Goal: Find specific page/section: Find specific page/section

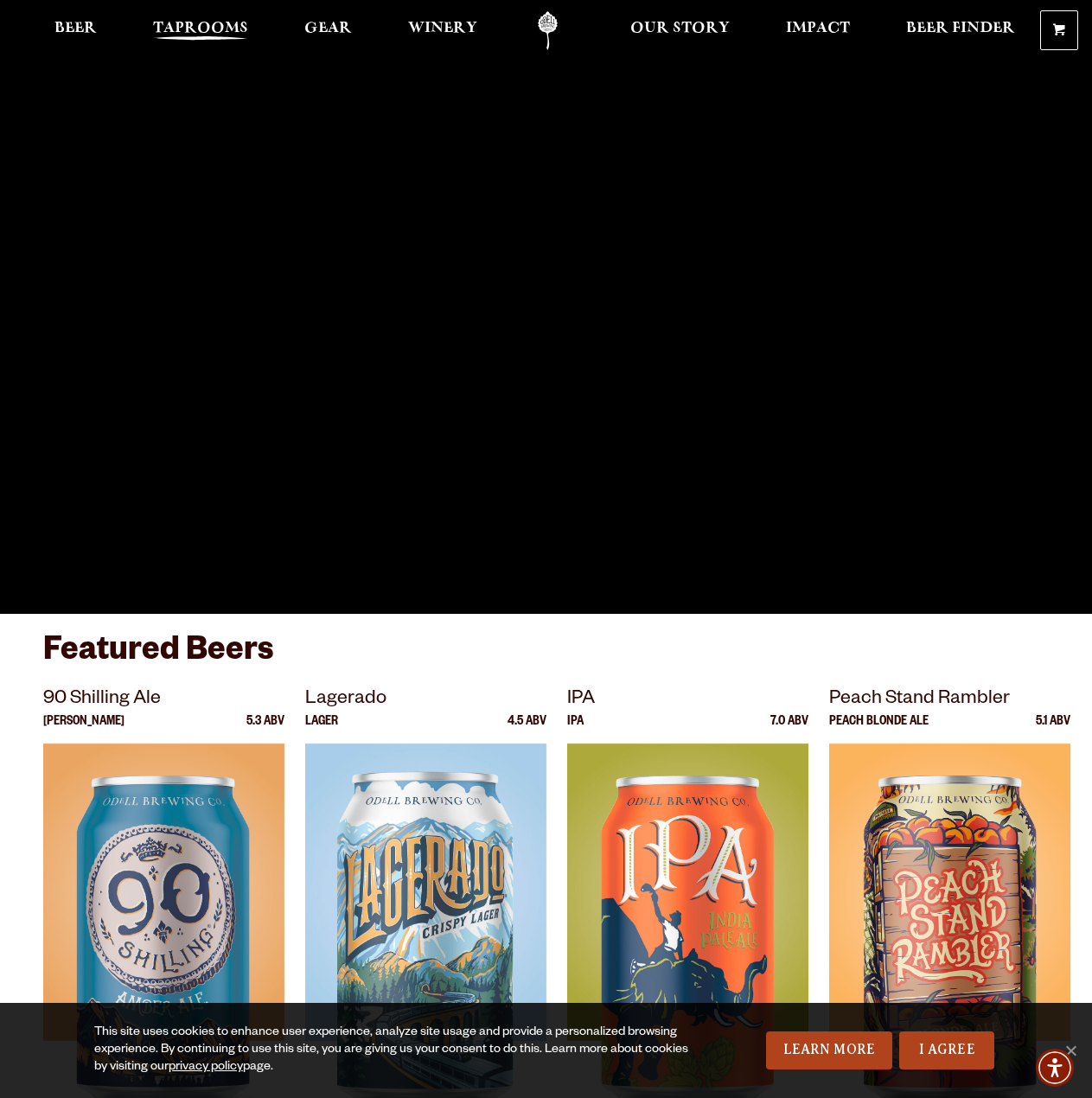
click at [218, 45] on link "Taprooms" at bounding box center [200, 31] width 118 height 39
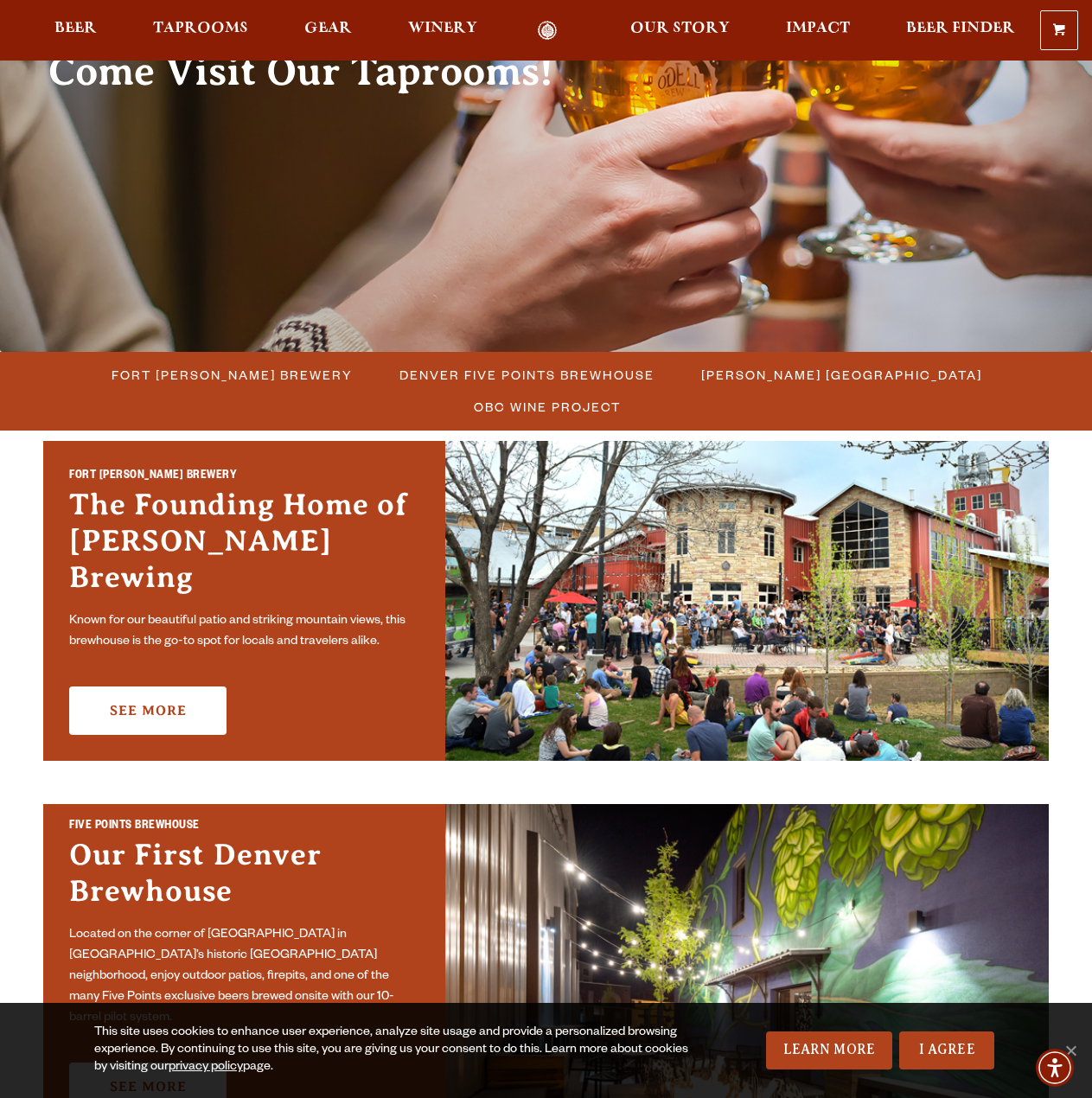
scroll to position [259, 0]
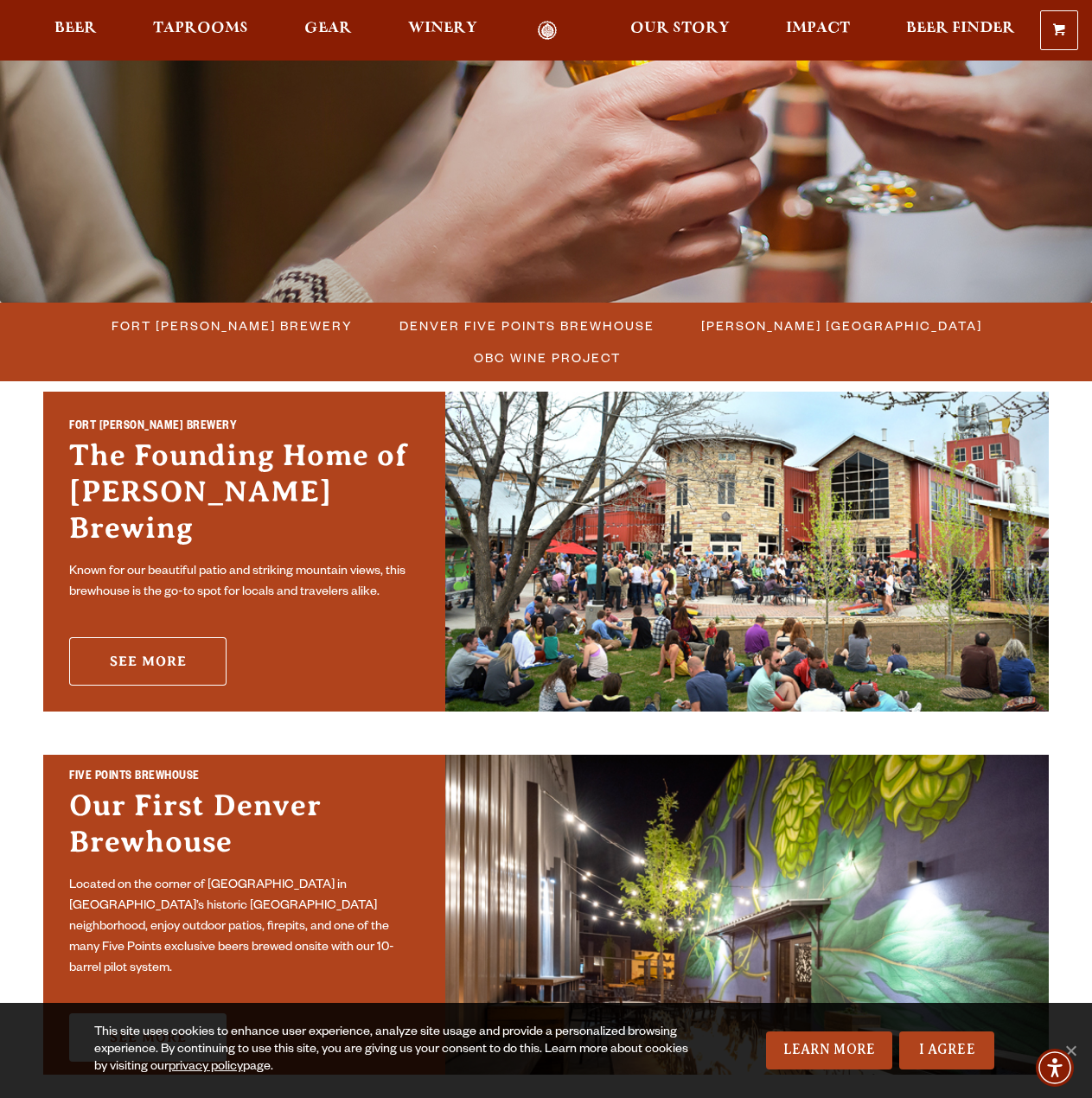
click at [167, 645] on link "See More" at bounding box center [147, 661] width 157 height 49
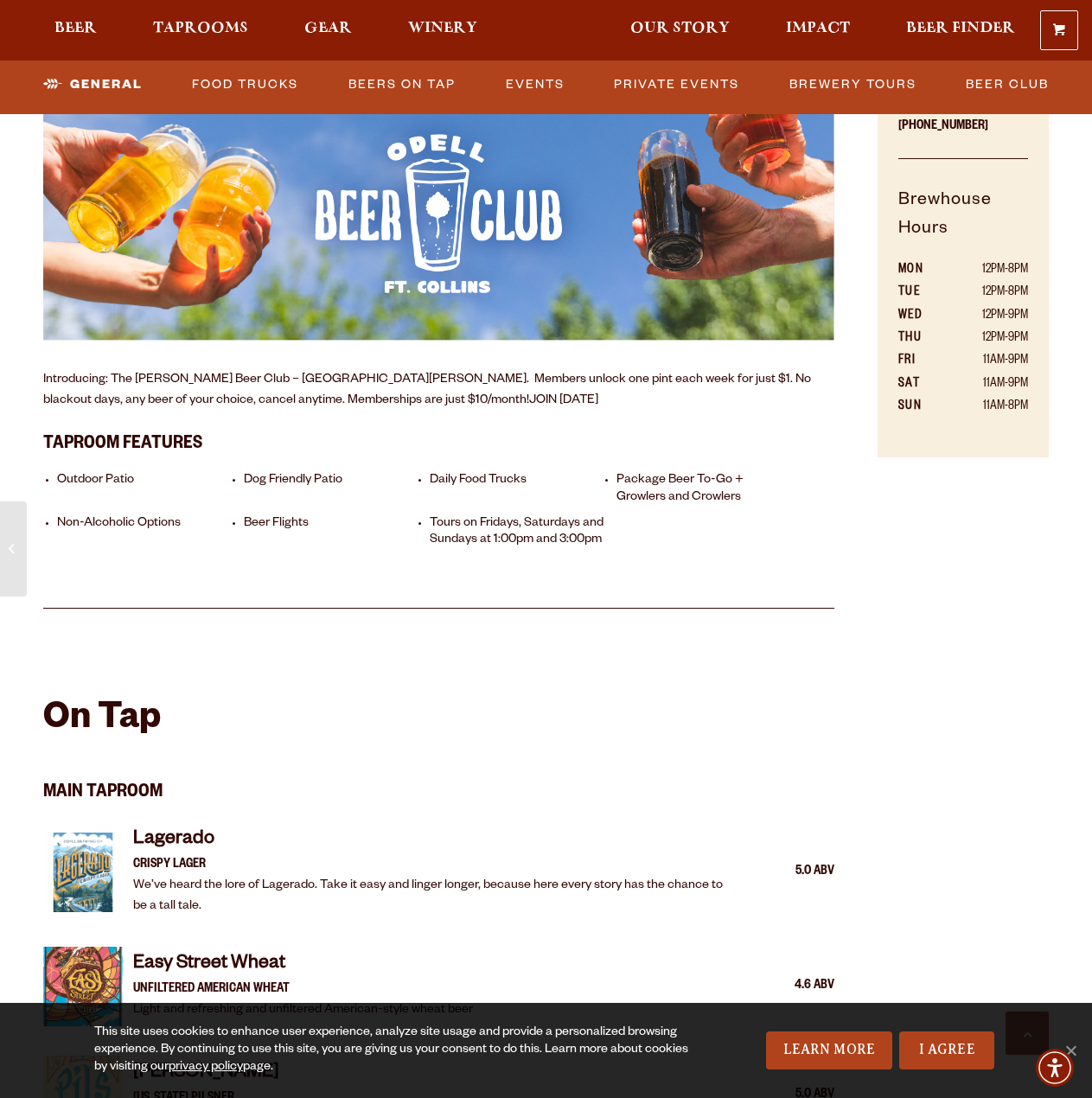
scroll to position [1124, 0]
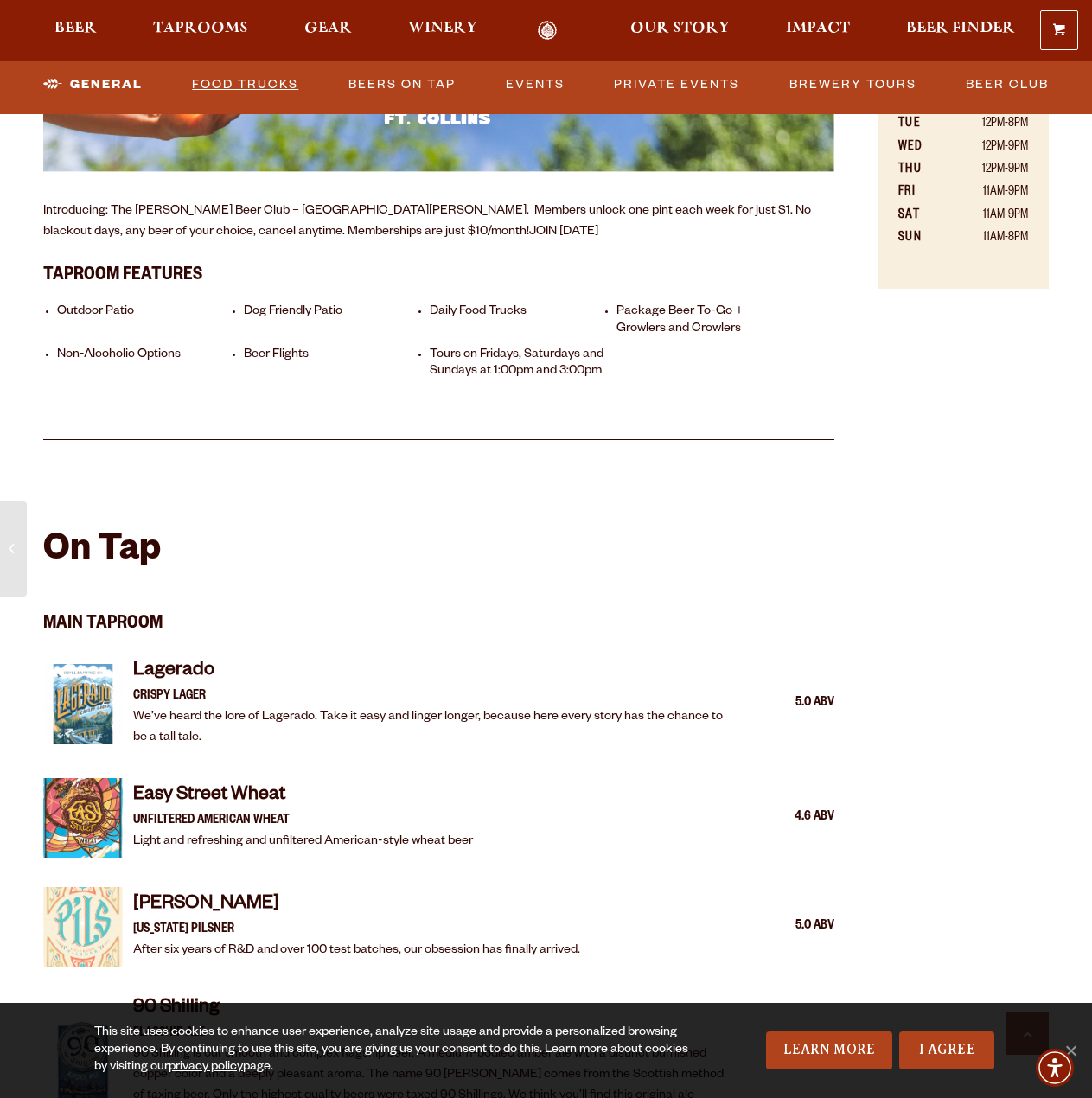
click at [246, 85] on link "Food Trucks" at bounding box center [245, 85] width 121 height 40
click at [250, 74] on link "Food Trucks" at bounding box center [232, 85] width 151 height 40
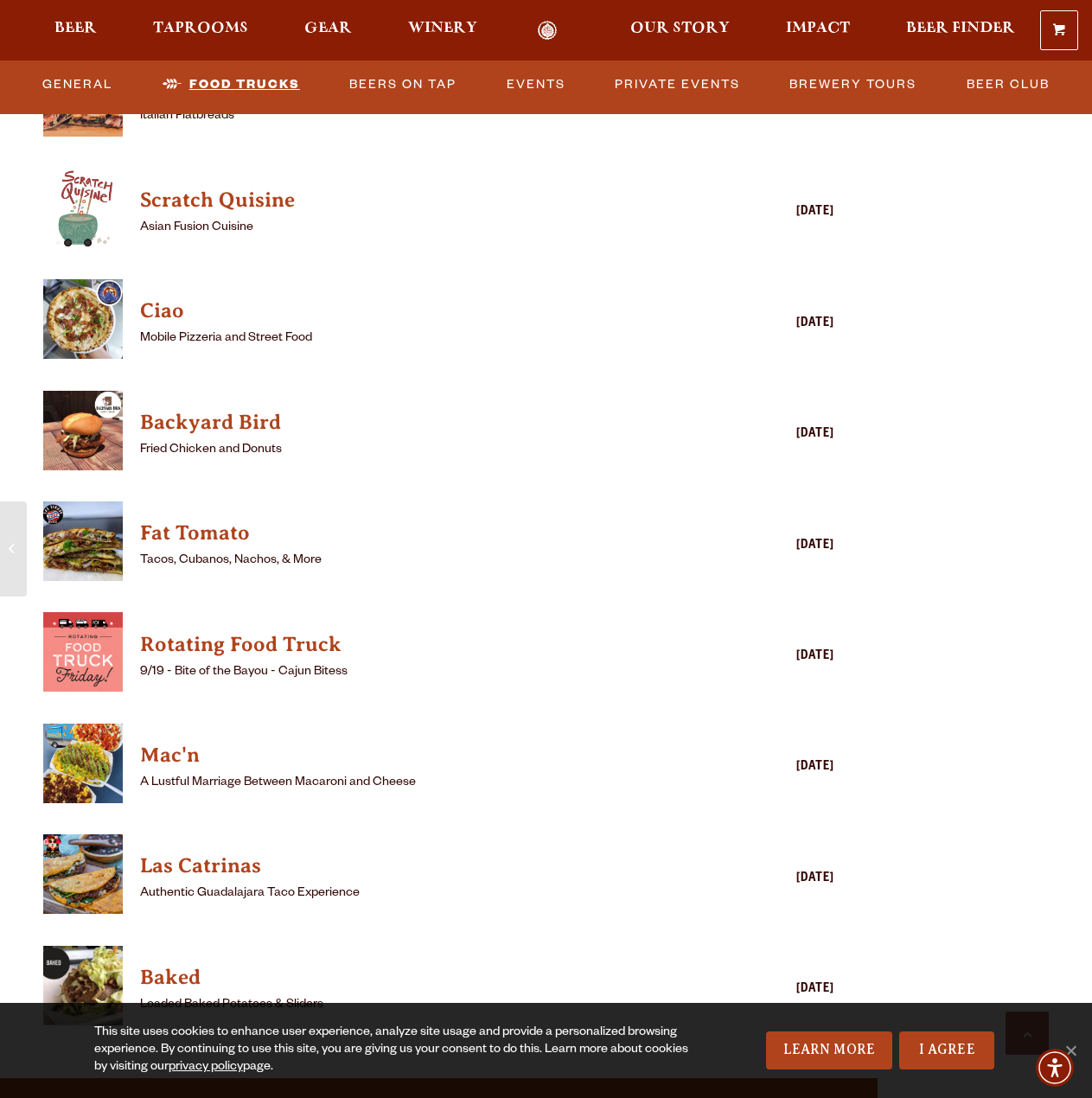
scroll to position [4669, 0]
